Goal: Find specific page/section

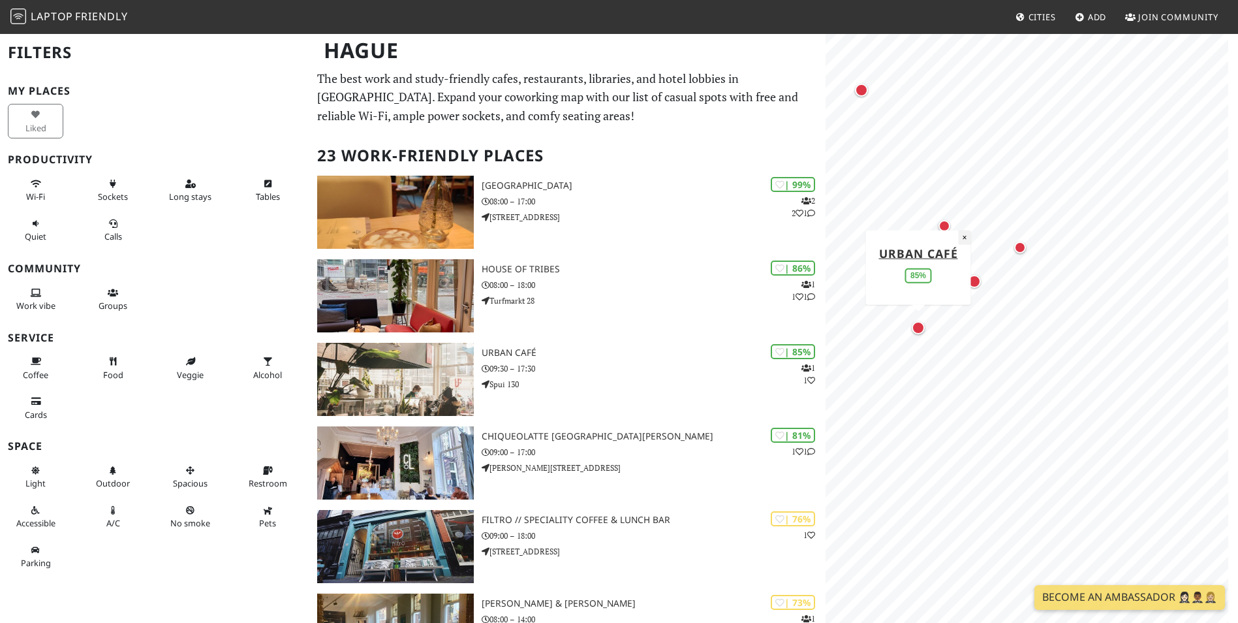
click at [961, 236] on button "×" at bounding box center [964, 237] width 12 height 14
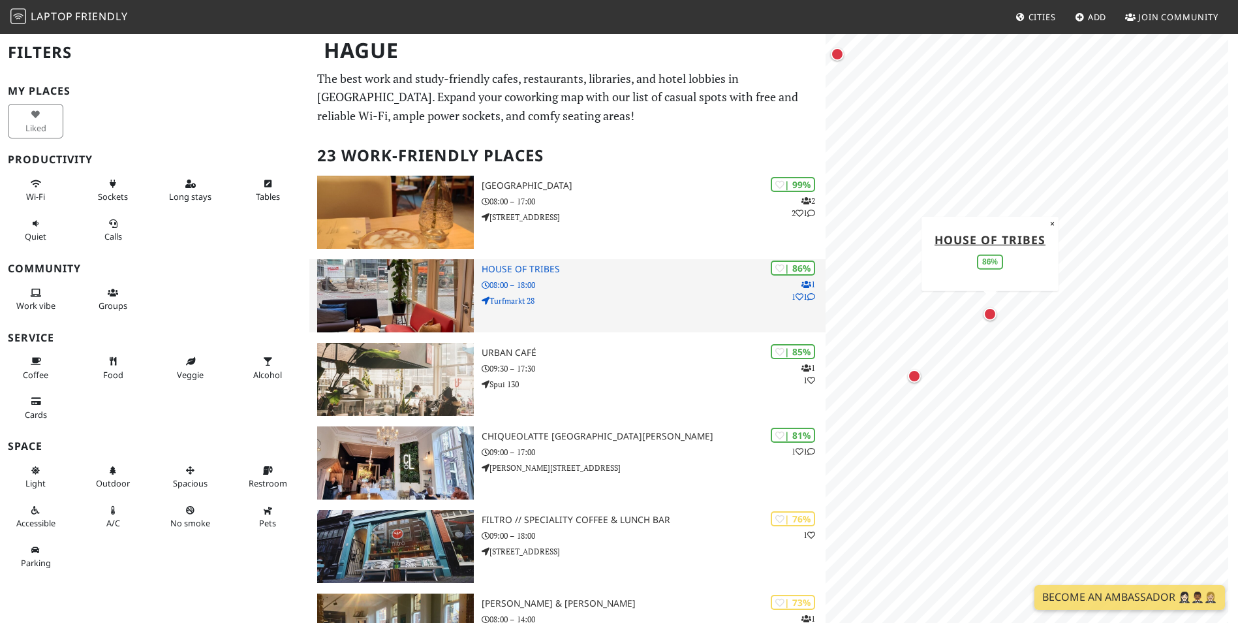
click at [534, 270] on h3 "House of Tribes" at bounding box center [654, 269] width 344 height 11
